Goal: Navigation & Orientation: Go to known website

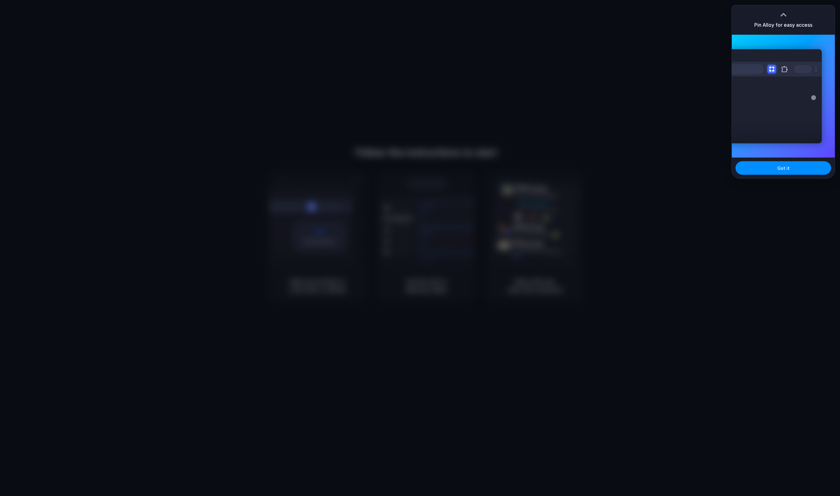
click at [786, 175] on div "Got it" at bounding box center [783, 168] width 103 height 21
click at [786, 173] on button "Got it" at bounding box center [784, 168] width 96 height 14
